Goal: Task Accomplishment & Management: Manage account settings

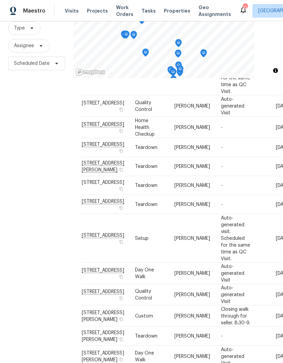
scroll to position [113, 0]
click at [0, 0] on icon at bounding box center [0, 0] width 0 height 0
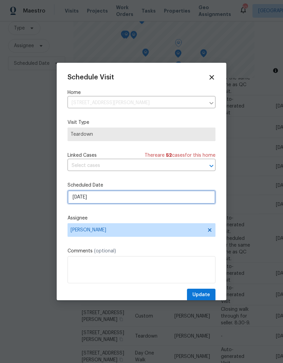
click at [119, 200] on input "[DATE]" at bounding box center [142, 197] width 148 height 14
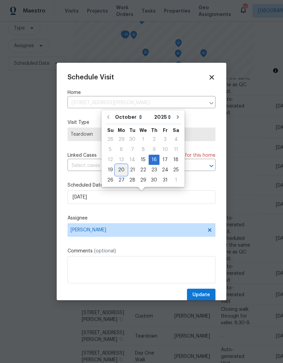
click at [122, 170] on div "20" at bounding box center [121, 170] width 11 height 10
type input "[DATE]"
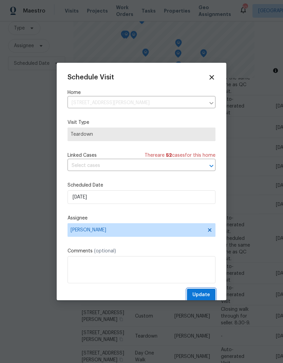
click at [205, 291] on button "Update" at bounding box center [201, 295] width 29 height 13
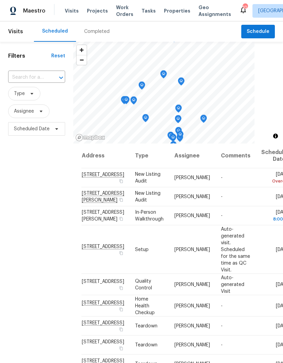
scroll to position [0, 0]
click at [98, 33] on div "Completed" at bounding box center [96, 31] width 25 height 7
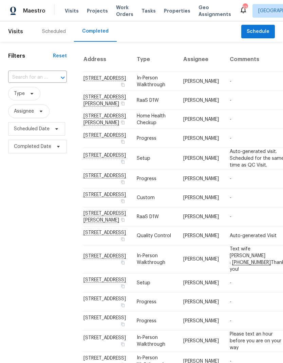
click at [172, 11] on span "Properties" at bounding box center [177, 10] width 26 height 7
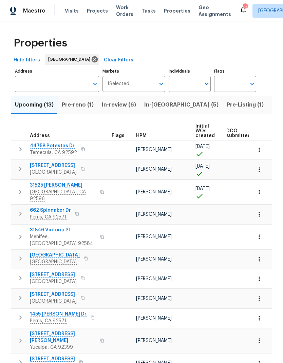
click at [119, 108] on span "In-review (6)" at bounding box center [119, 105] width 34 height 10
